Goal: Task Accomplishment & Management: Use online tool/utility

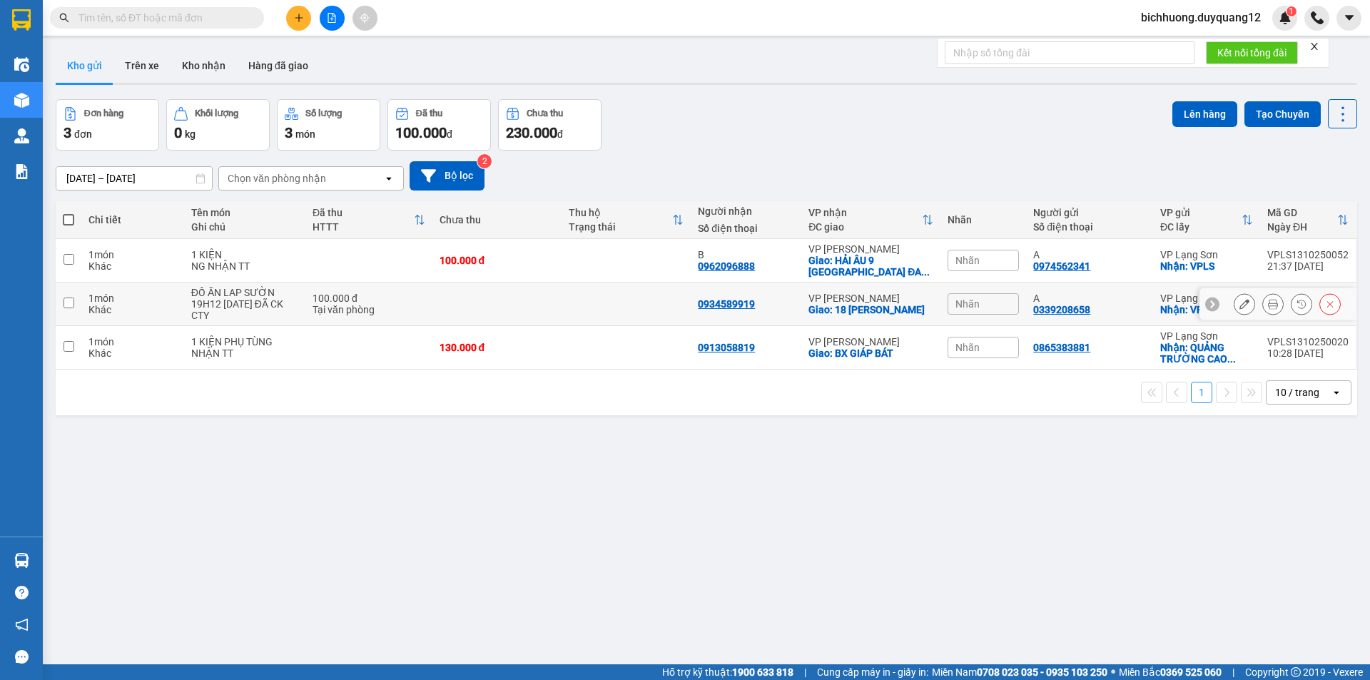
click at [66, 303] on input "checkbox" at bounding box center [69, 303] width 11 height 11
checkbox input "true"
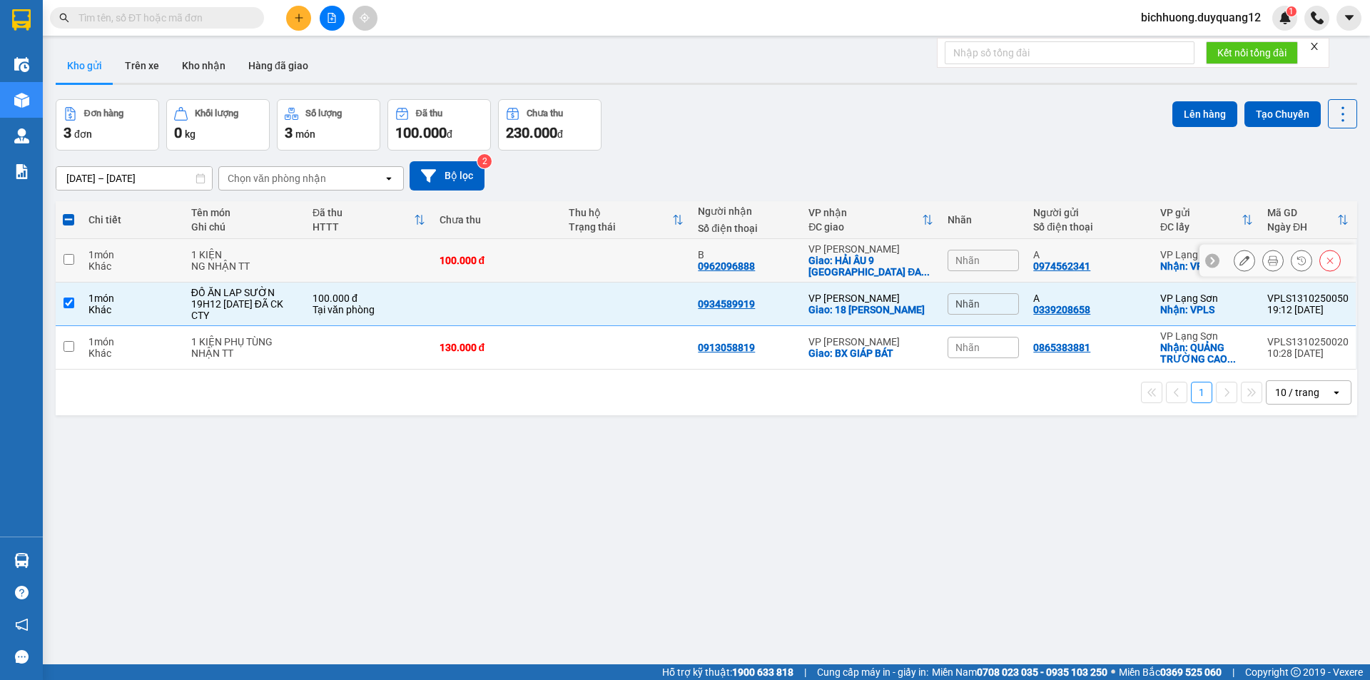
click at [61, 261] on td at bounding box center [69, 261] width 26 height 44
checkbox input "true"
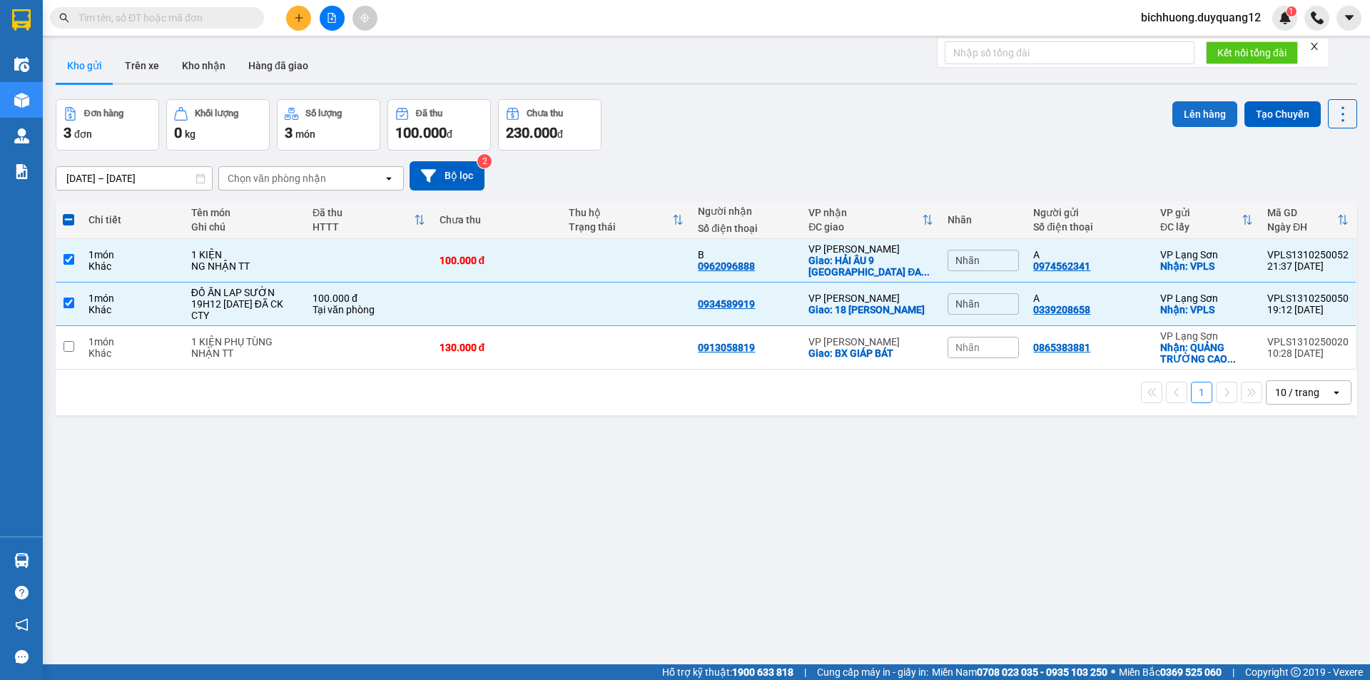
click at [1188, 113] on button "Lên hàng" at bounding box center [1205, 114] width 65 height 26
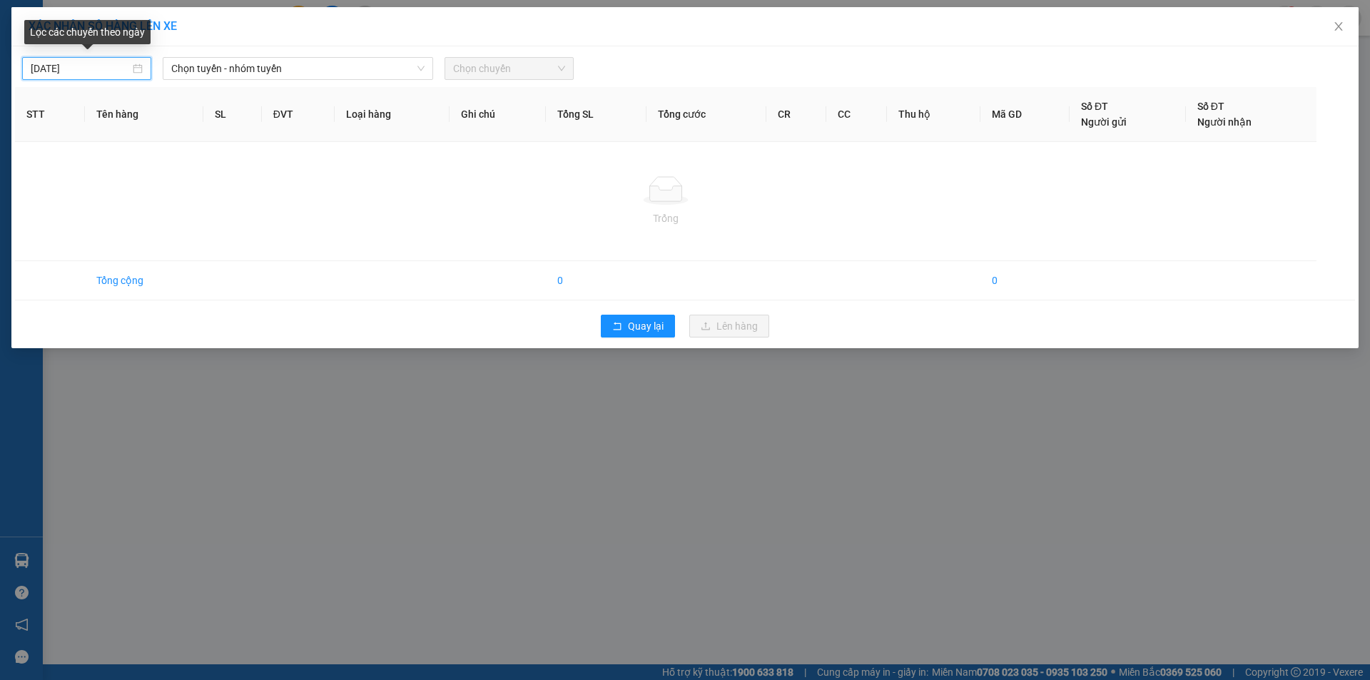
click at [114, 72] on input "[DATE]" at bounding box center [80, 69] width 99 height 16
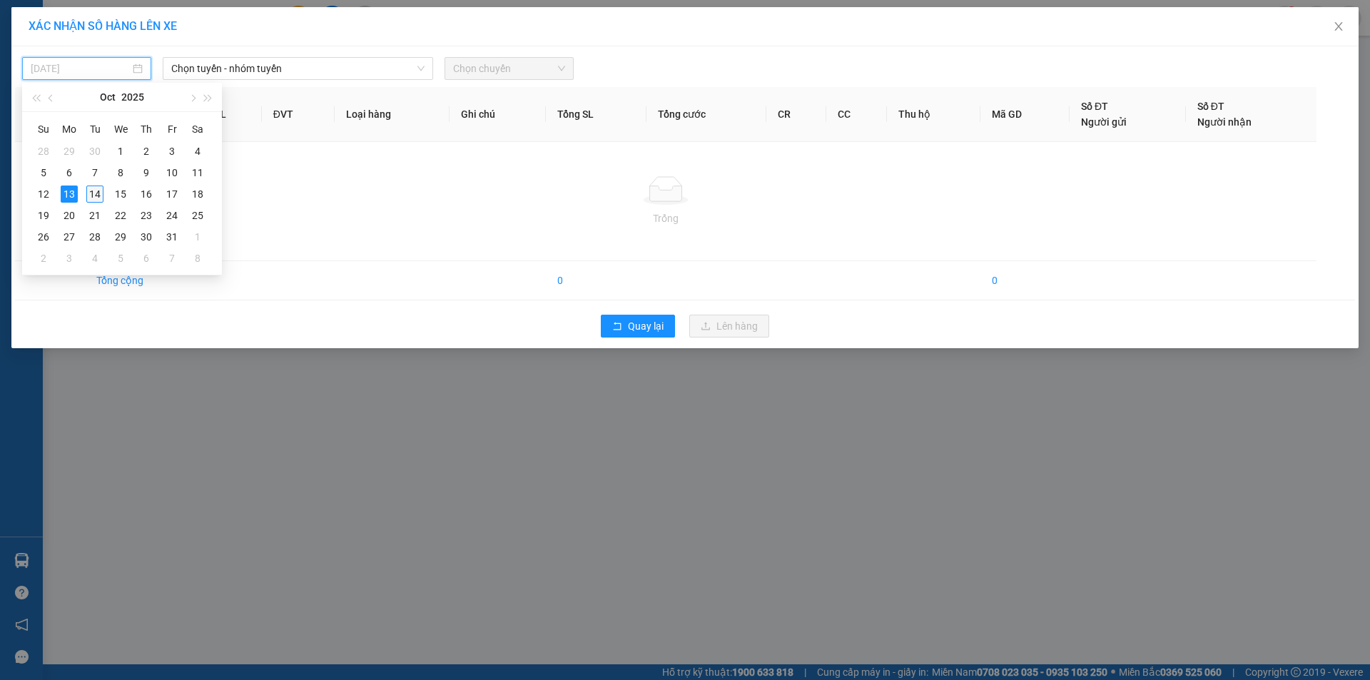
click at [90, 194] on div "14" at bounding box center [94, 194] width 17 height 17
type input "[DATE]"
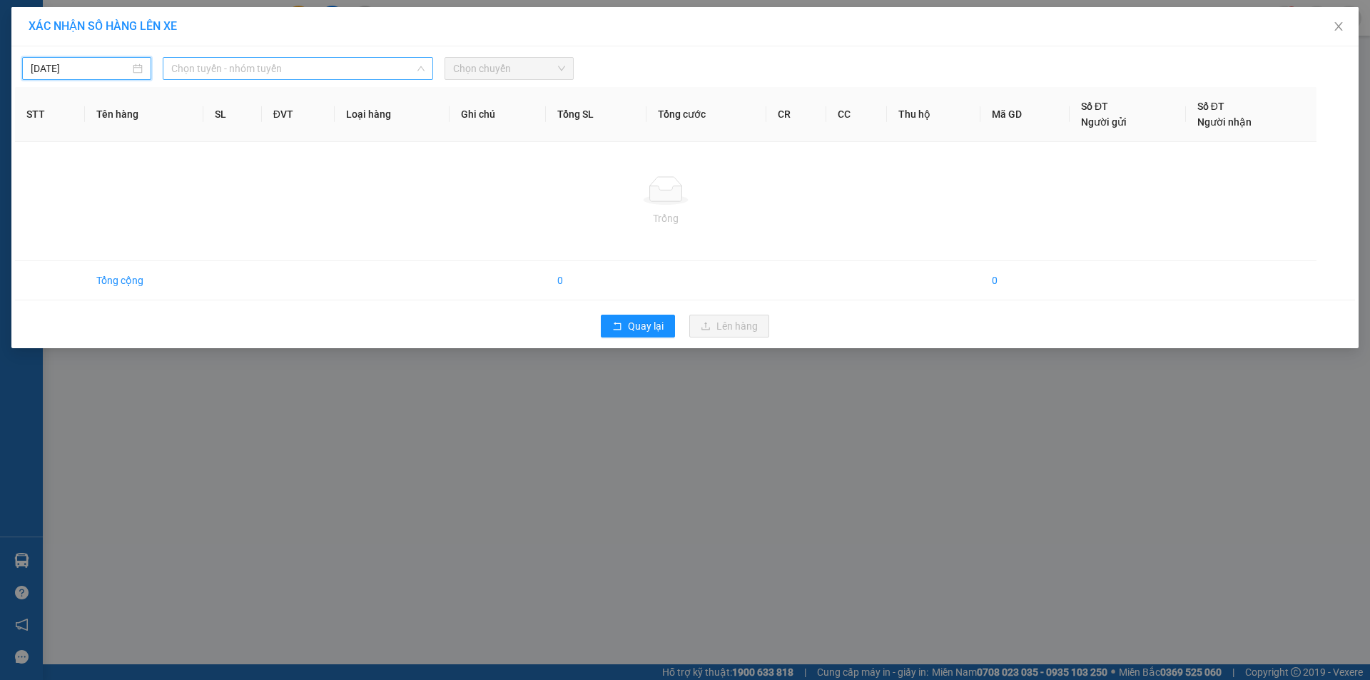
click at [350, 71] on span "Chọn tuyến - nhóm tuyến" at bounding box center [297, 68] width 253 height 21
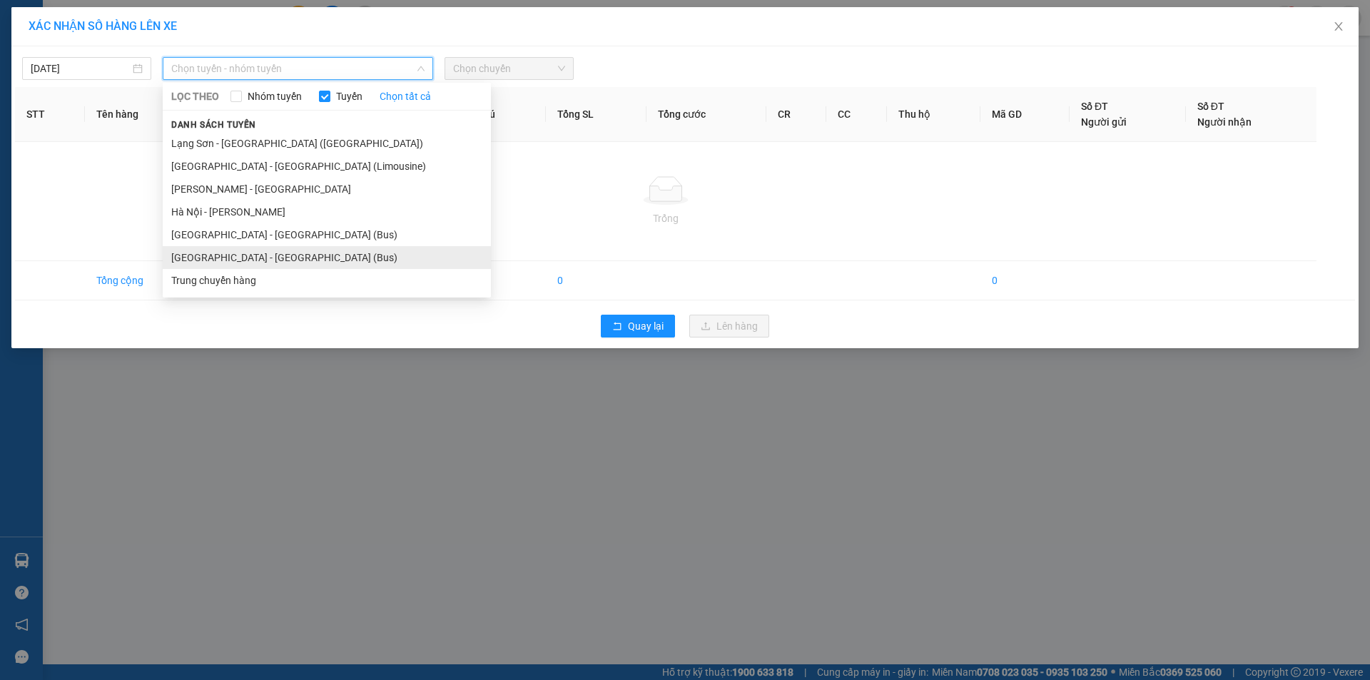
click at [186, 257] on li "[GEOGRAPHIC_DATA] - [GEOGRAPHIC_DATA] (Bus)" at bounding box center [327, 257] width 328 height 23
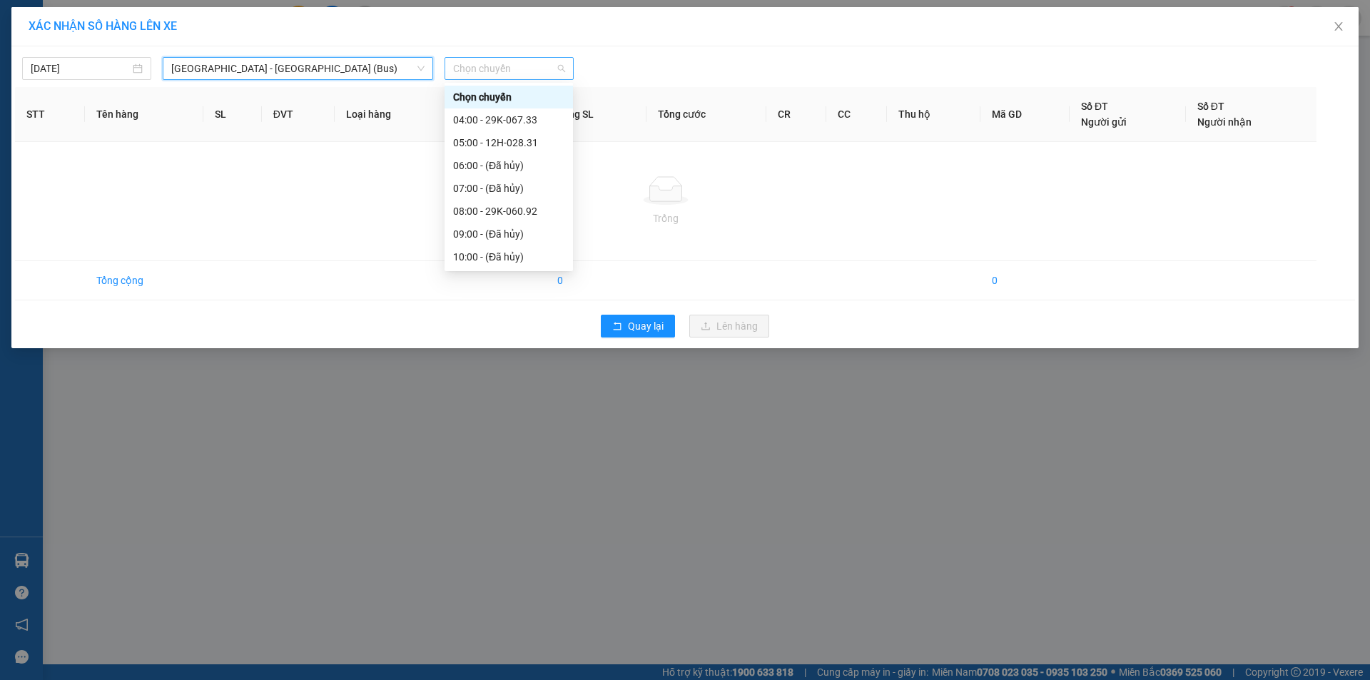
click at [548, 68] on span "Chọn chuyến" at bounding box center [509, 68] width 112 height 21
click at [496, 119] on div "04:00 - 29K-067.33" at bounding box center [508, 120] width 111 height 16
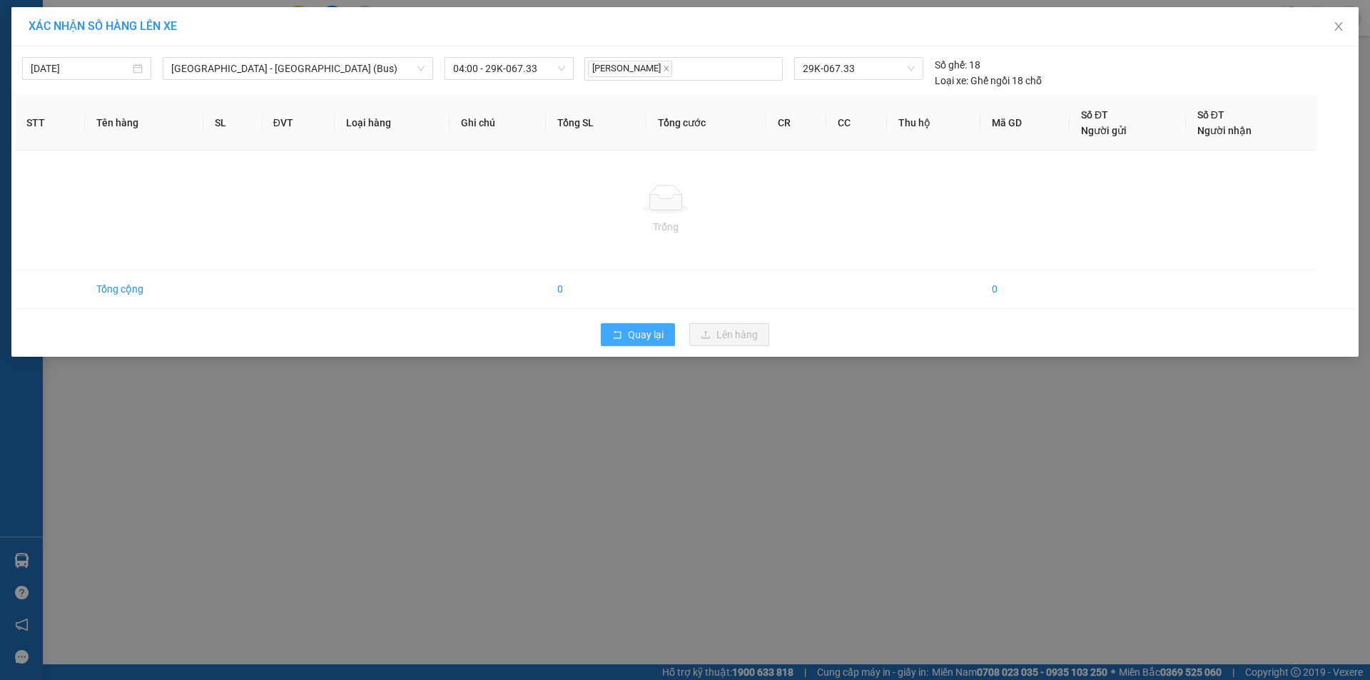
click at [637, 335] on span "Quay lại" at bounding box center [646, 335] width 36 height 16
